Goal: Information Seeking & Learning: Understand process/instructions

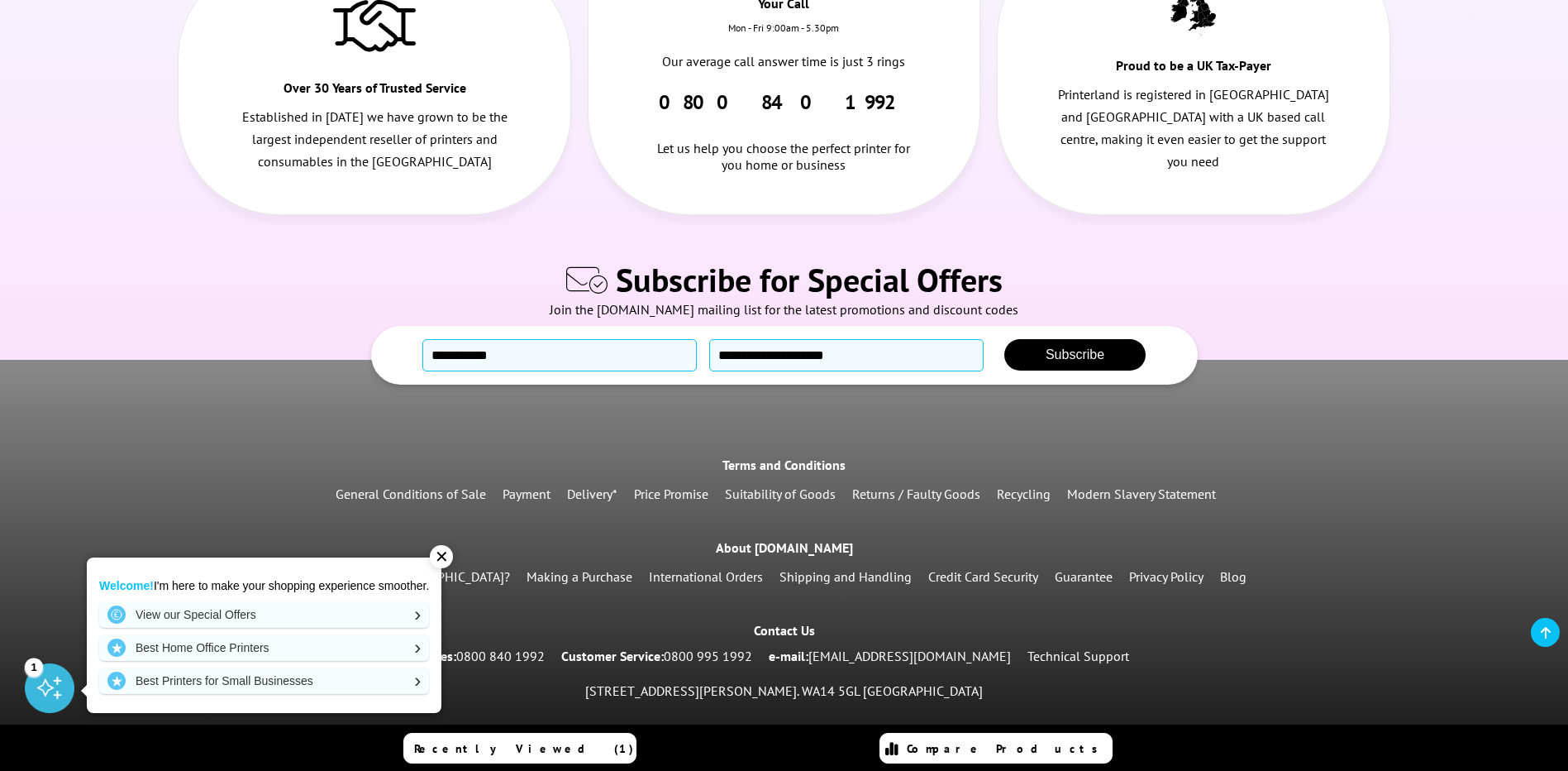
scroll to position [782, 0]
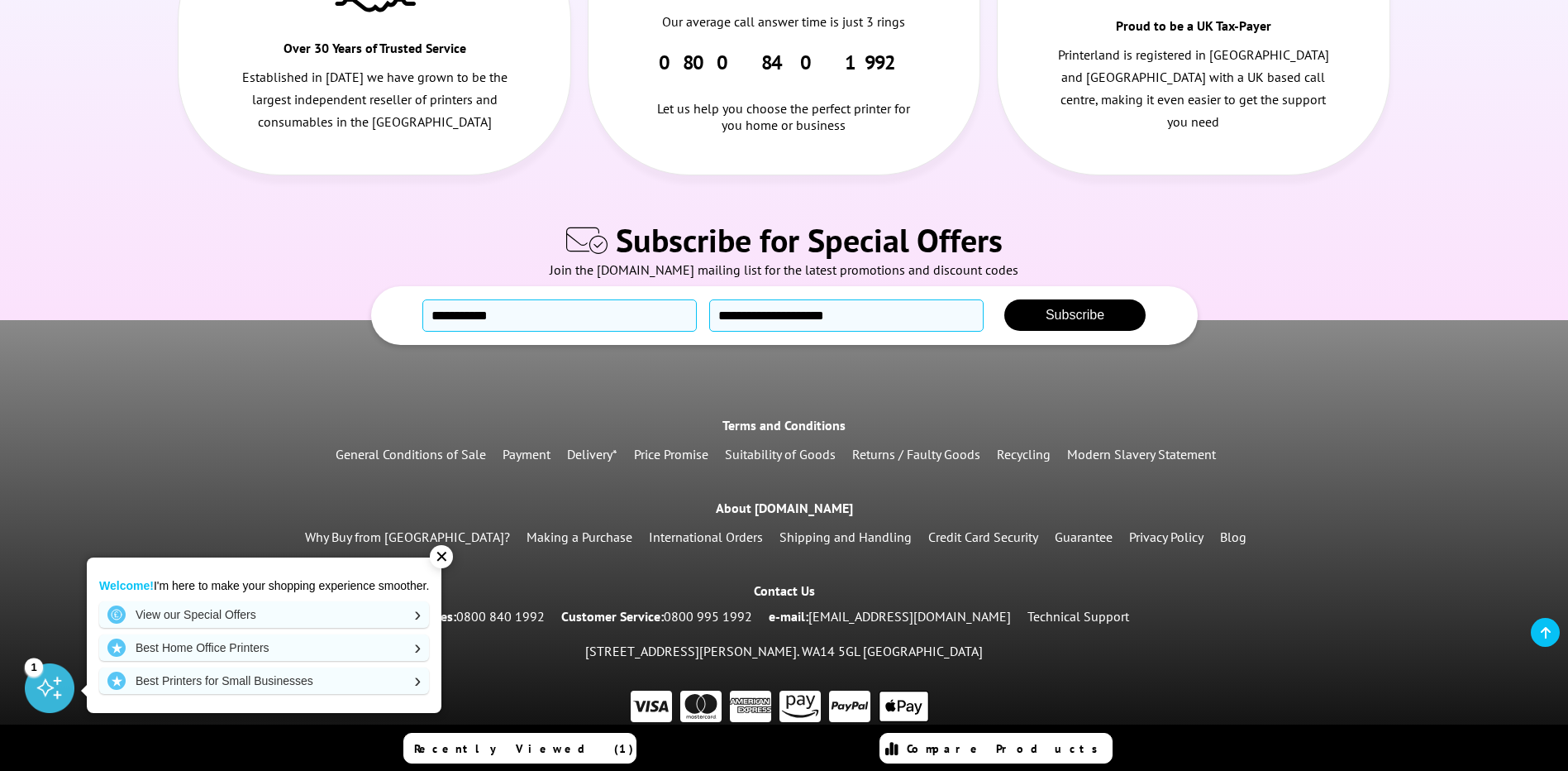
click at [780, 528] on link "Shipping and Handling" at bounding box center [846, 536] width 132 height 17
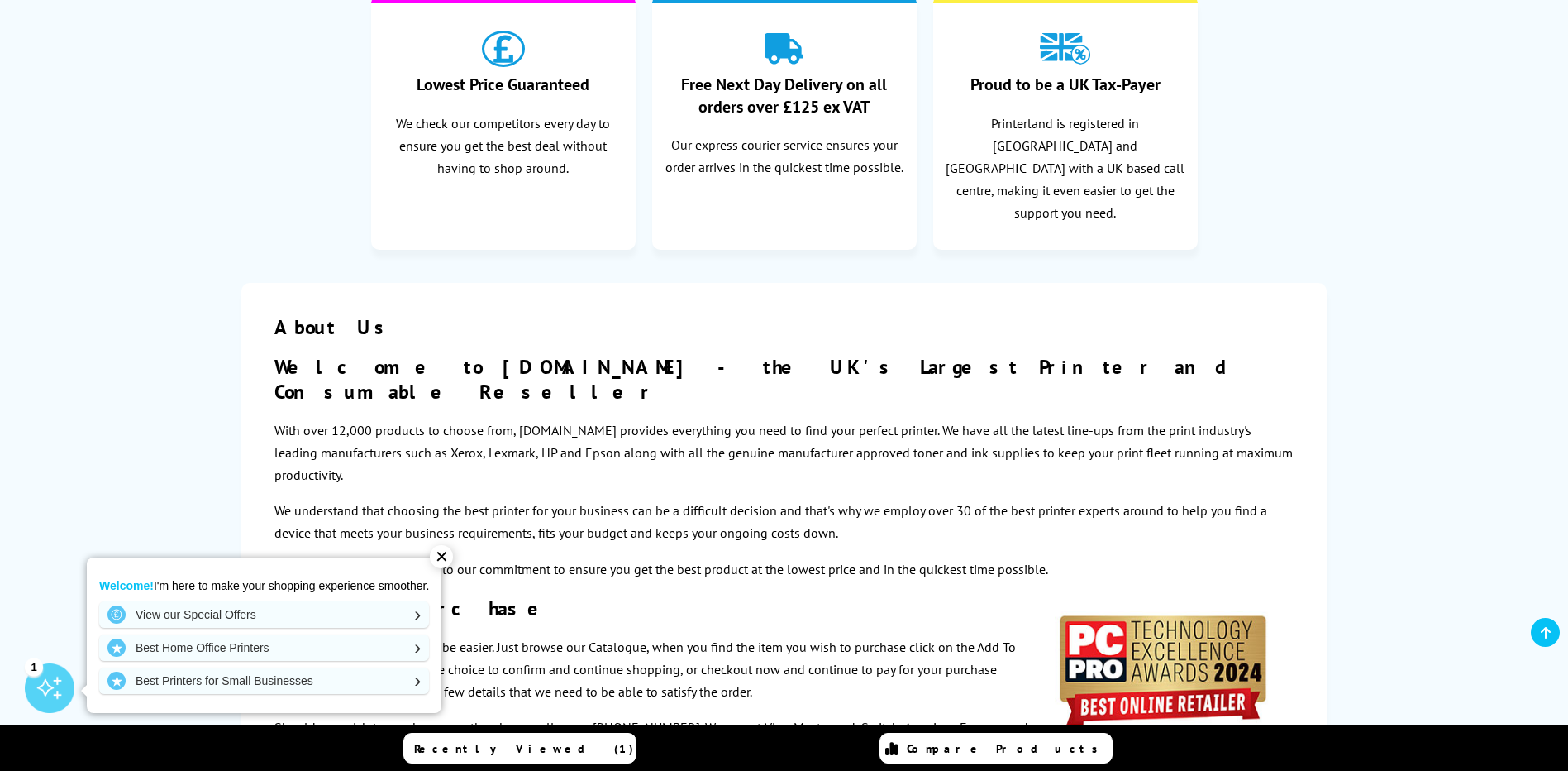
scroll to position [551, 0]
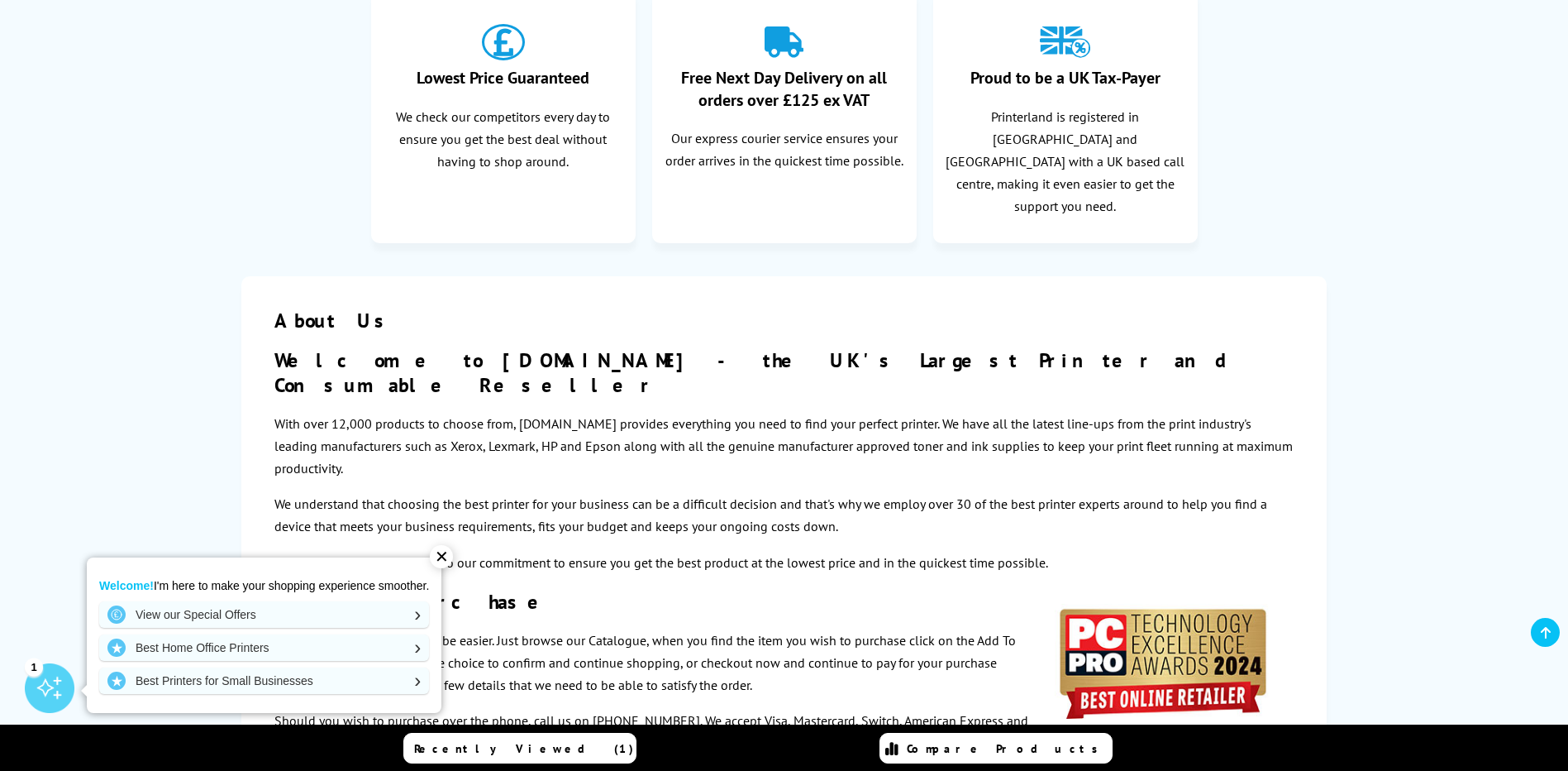
click at [448, 554] on div "✕" at bounding box center [441, 557] width 23 height 23
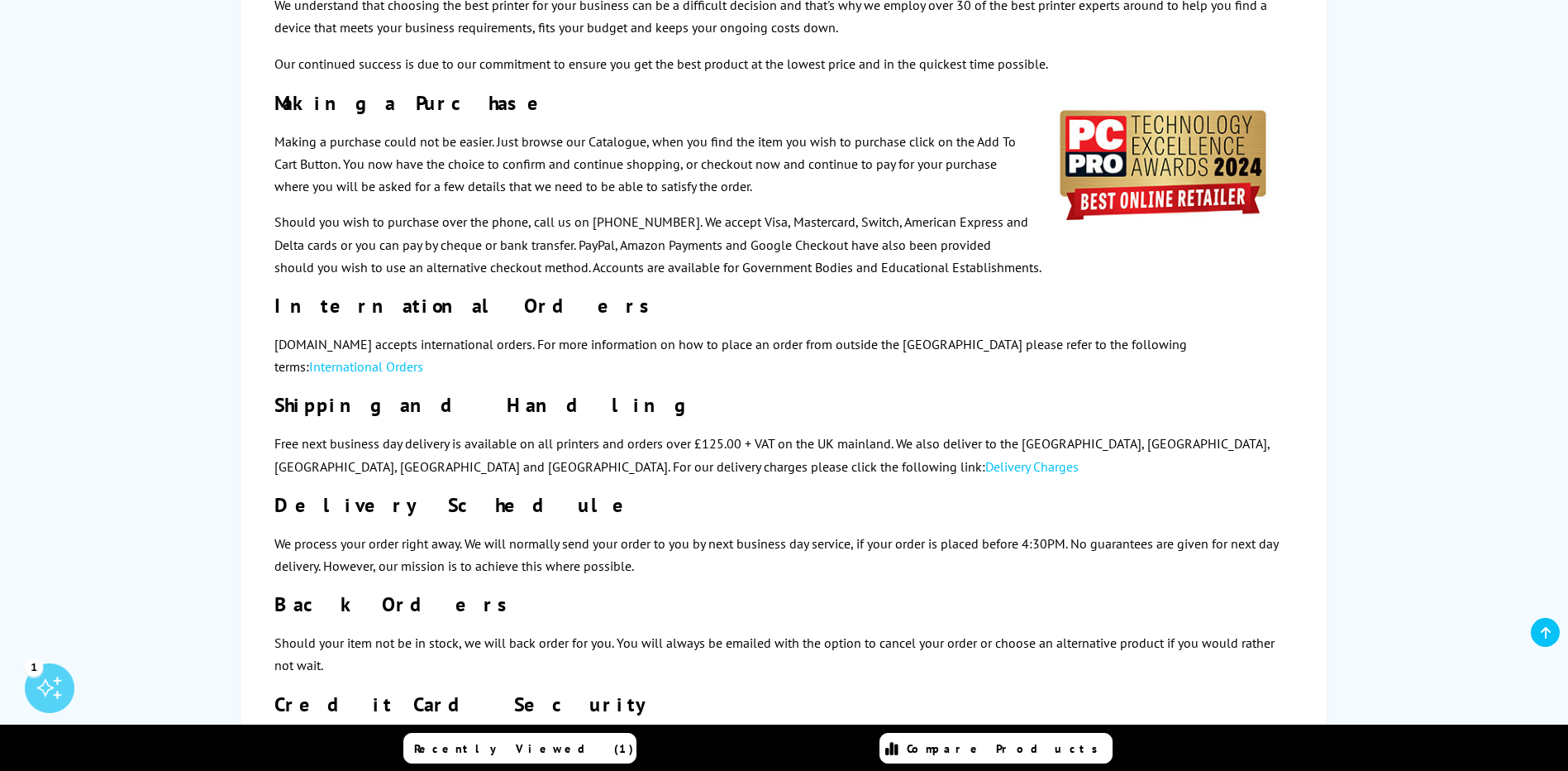
scroll to position [1102, 0]
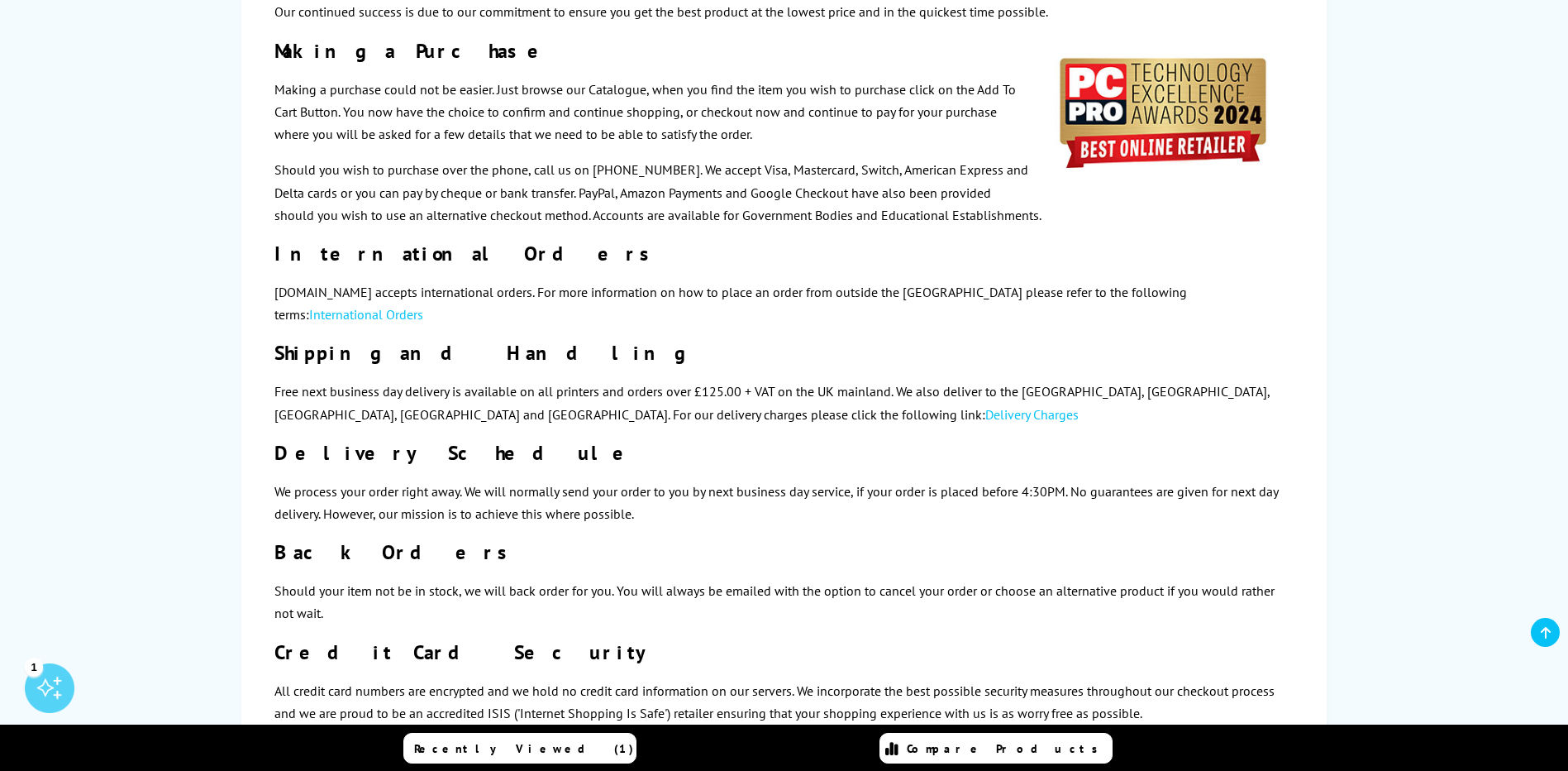
click at [985, 406] on link "Delivery Charges" at bounding box center [1031, 414] width 94 height 17
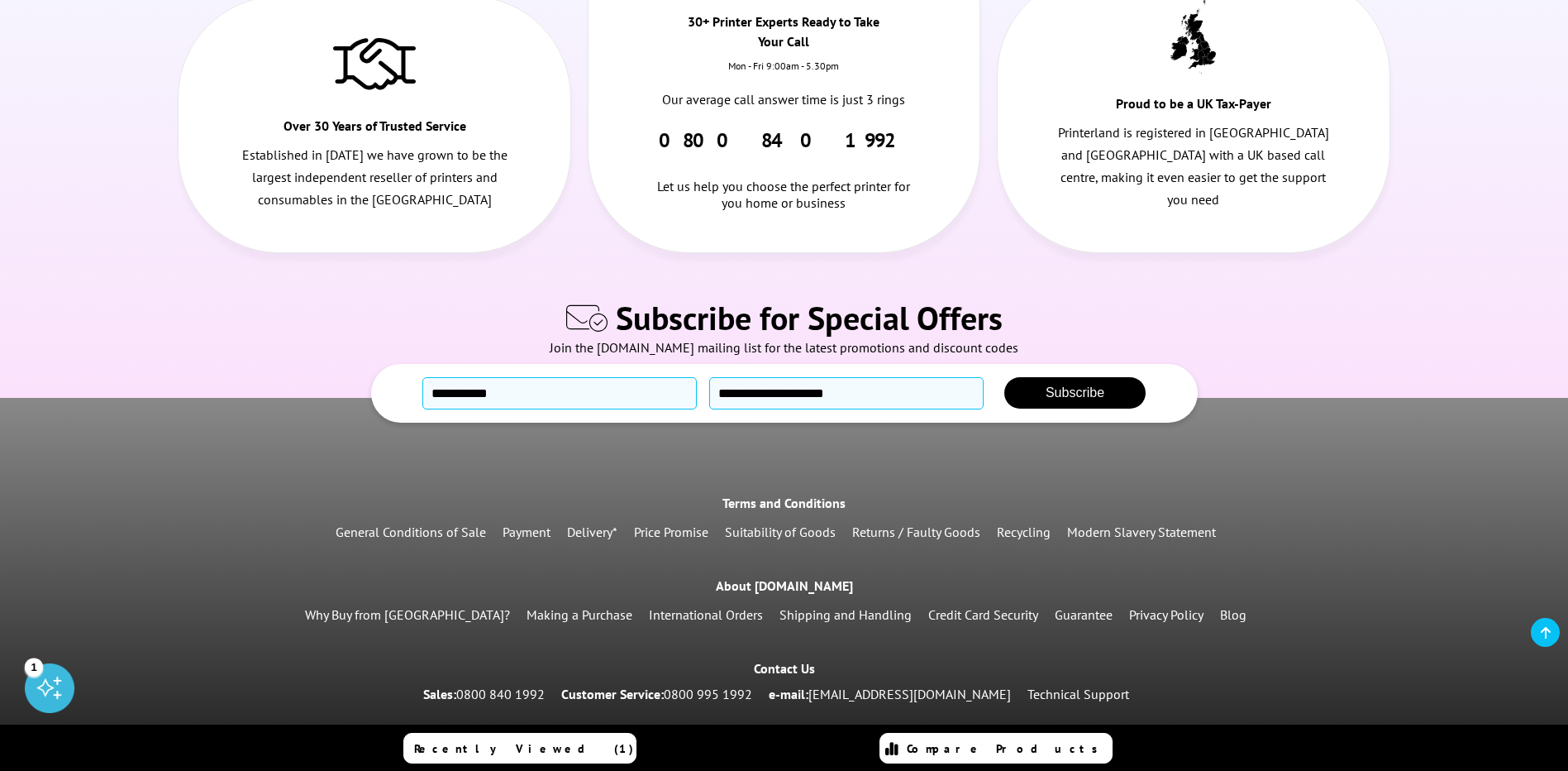
scroll to position [780, 0]
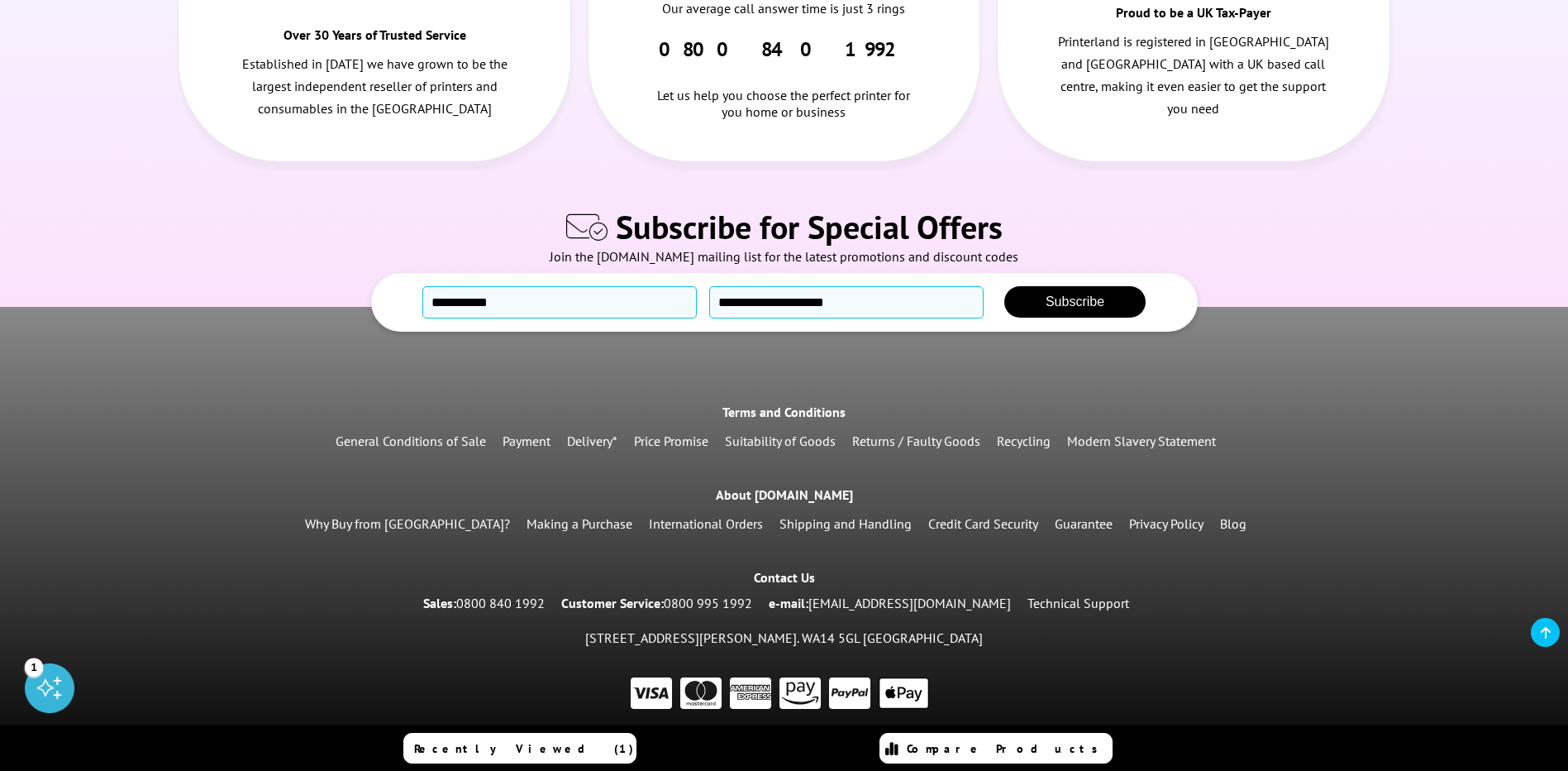
click at [822, 517] on link "Shipping and Handling" at bounding box center [846, 524] width 132 height 17
